Goal: Information Seeking & Learning: Learn about a topic

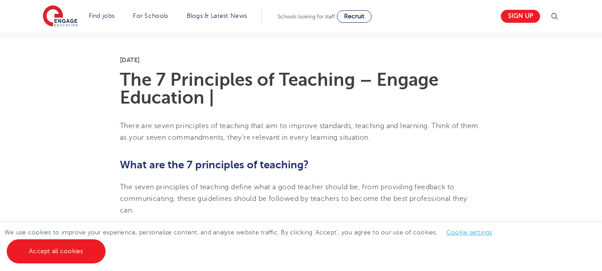
scroll to position [223, 0]
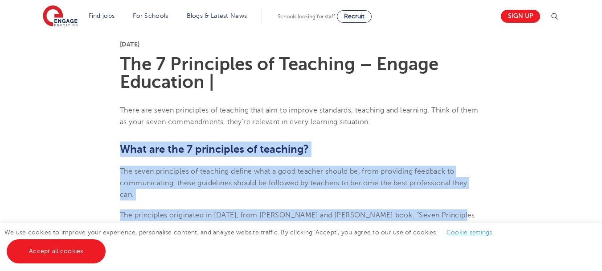
drag, startPoint x: 125, startPoint y: 150, endPoint x: 460, endPoint y: 209, distance: 340.5
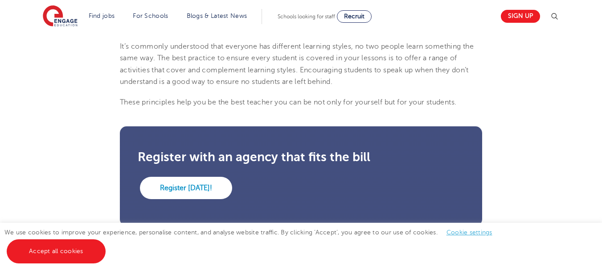
scroll to position [932, 0]
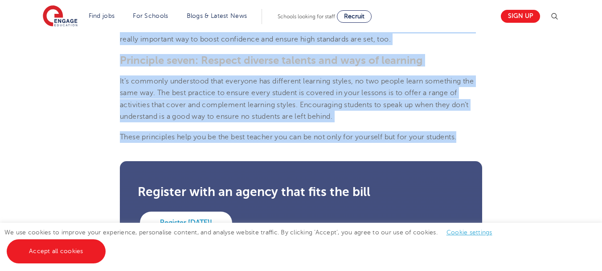
copy section "What are the 7 principles of teaching? The seven principles of teaching define …"
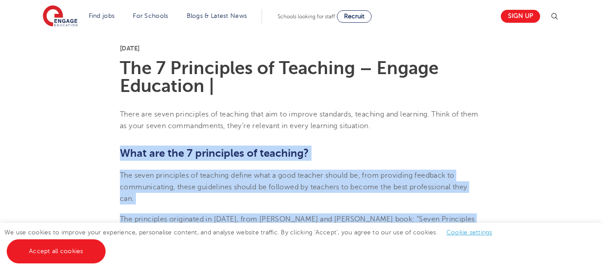
scroll to position [174, 0]
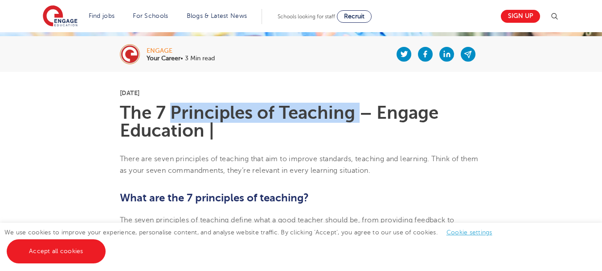
drag, startPoint x: 170, startPoint y: 109, endPoint x: 357, endPoint y: 119, distance: 187.1
click at [357, 119] on h1 "The 7 Principles of Teaching – Engage Education |" at bounding box center [301, 122] width 362 height 36
copy h1 "Principles of Teaching"
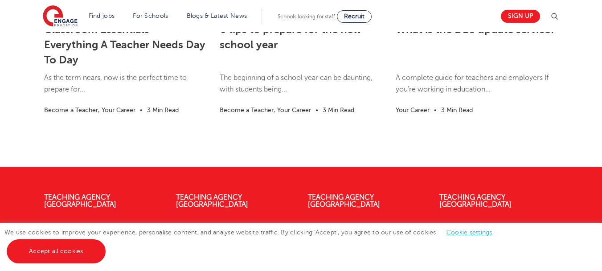
scroll to position [1378, 0]
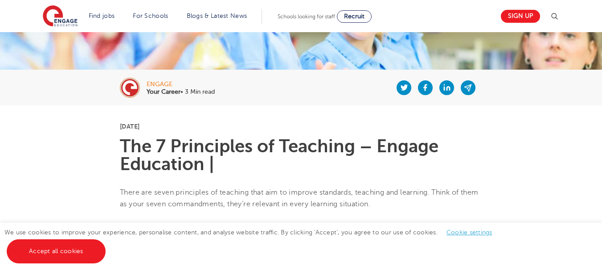
scroll to position [134, 0]
